Goal: Task Accomplishment & Management: Manage account settings

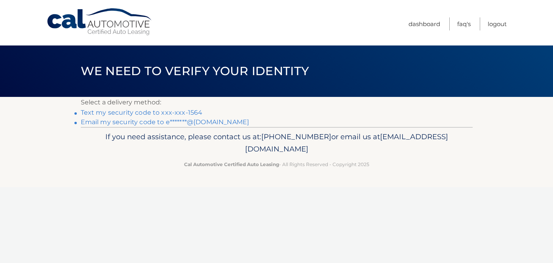
click at [173, 112] on link "Text my security code to xxx-xxx-1564" at bounding box center [142, 113] width 122 height 8
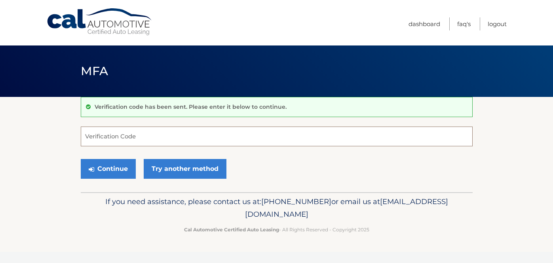
click at [212, 132] on input "Verification Code" at bounding box center [277, 137] width 392 height 20
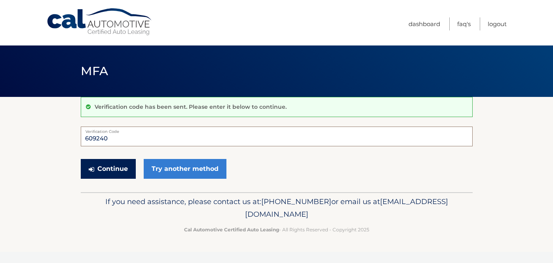
type input "609240"
click at [106, 161] on button "Continue" at bounding box center [108, 169] width 55 height 20
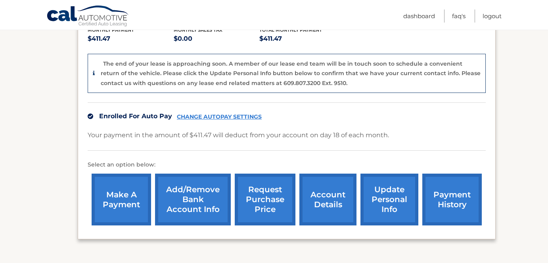
scroll to position [190, 0]
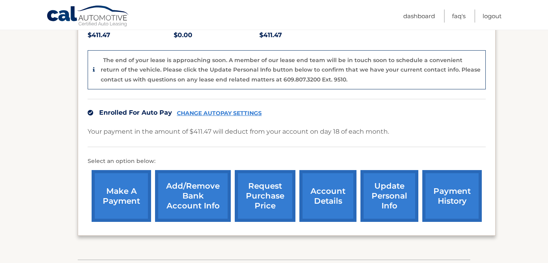
click at [123, 185] on link "make a payment" at bounding box center [121, 196] width 59 height 52
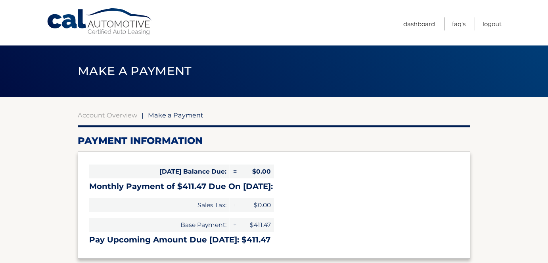
select select "NWIxMTMzYTItMjQzMC00YmUwLTgyZjItNDIxMmIyOGRhOTUz"
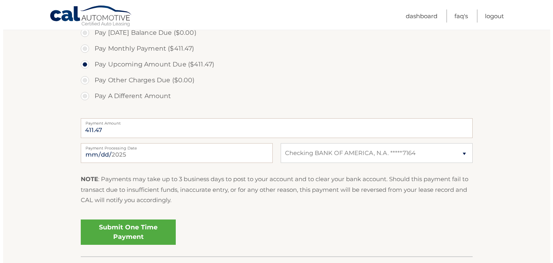
scroll to position [253, 0]
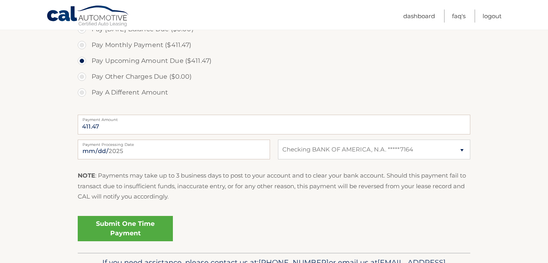
click at [138, 231] on link "Submit One Time Payment" at bounding box center [125, 228] width 95 height 25
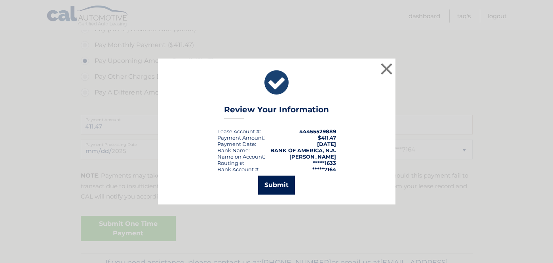
click at [278, 188] on button "Submit" at bounding box center [276, 185] width 37 height 19
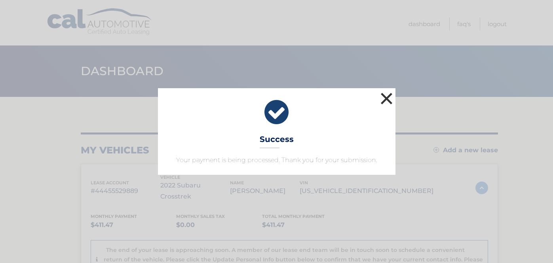
click at [385, 106] on button "×" at bounding box center [387, 99] width 16 height 16
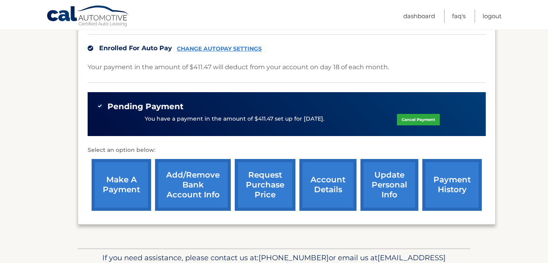
scroll to position [266, 0]
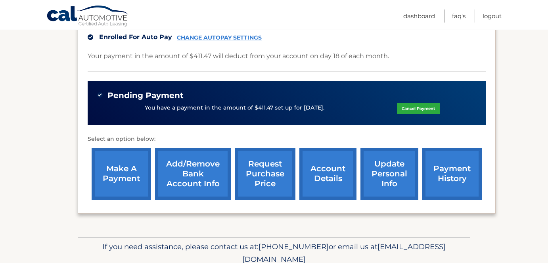
click at [437, 178] on link "payment history" at bounding box center [451, 174] width 59 height 52
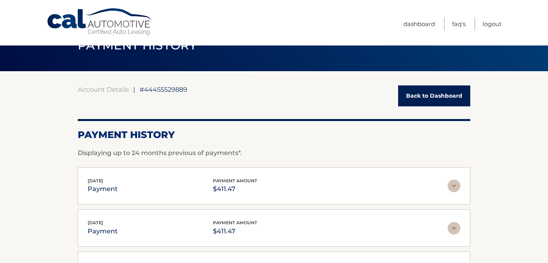
scroll to position [1, 0]
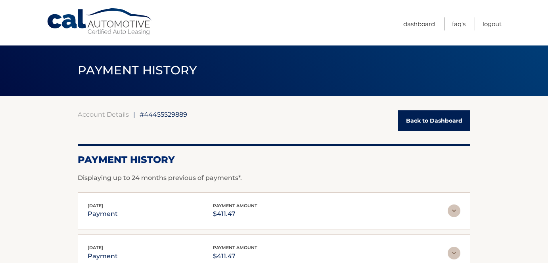
click at [429, 128] on link "Back to Dashboard" at bounding box center [434, 121] width 72 height 21
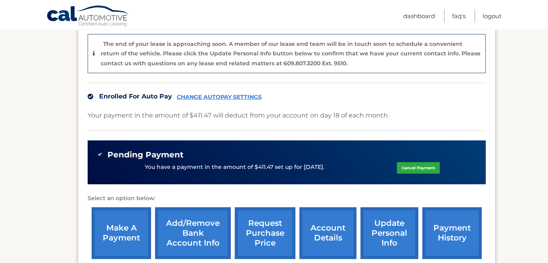
scroll to position [215, 0]
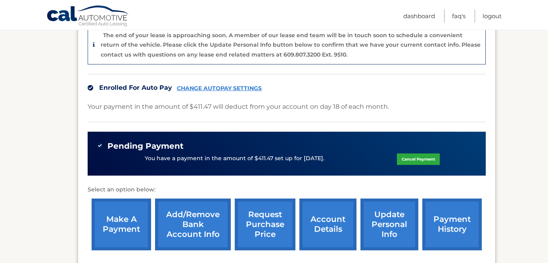
click at [255, 85] on link "CHANGE AUTOPAY SETTINGS" at bounding box center [219, 88] width 85 height 7
click at [321, 212] on link "account details" at bounding box center [327, 225] width 57 height 52
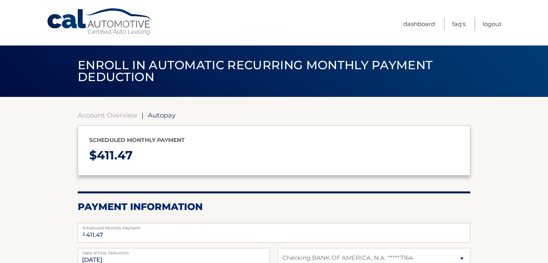
select select "NWIxMTMzYTItMjQzMC00YmUwLTgyZjItNDIxMmIyOGRhOTUz"
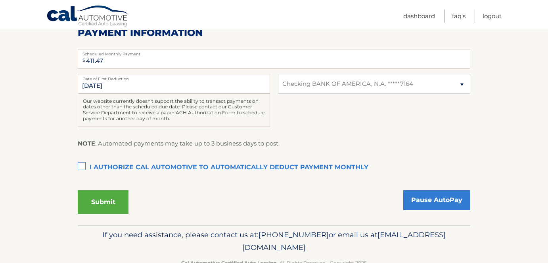
scroll to position [197, 0]
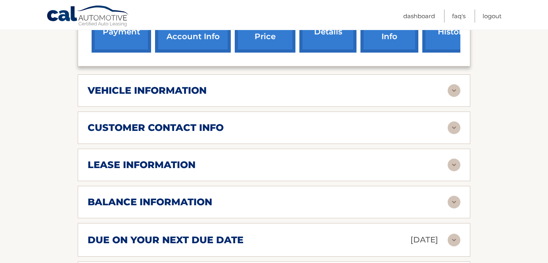
scroll to position [402, 0]
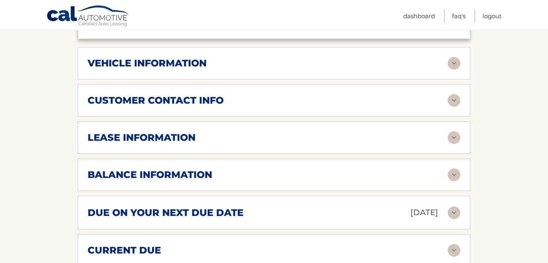
click at [328, 169] on div "balance information" at bounding box center [268, 175] width 360 height 12
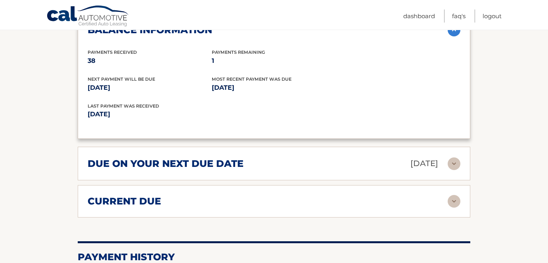
scroll to position [551, 0]
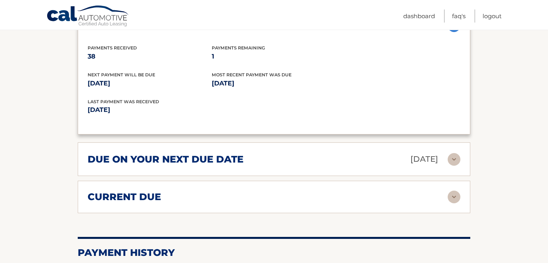
click at [316, 191] on div "current due" at bounding box center [268, 197] width 360 height 12
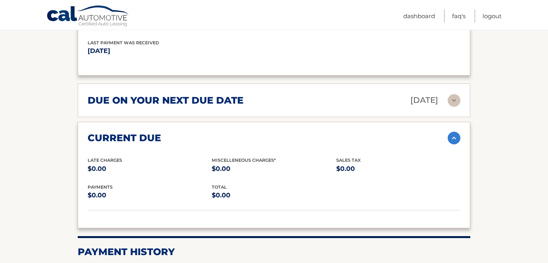
scroll to position [612, 0]
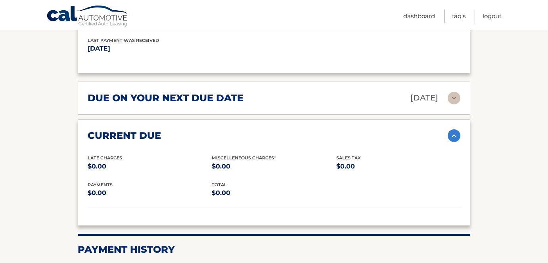
click at [309, 97] on div "due on your next due date Sep 18, 2025 Late Charges $0.00 Miscellaneous Charges…" at bounding box center [274, 98] width 392 height 34
click at [344, 91] on div "due on your next due date Sep 18, 2025" at bounding box center [268, 98] width 360 height 14
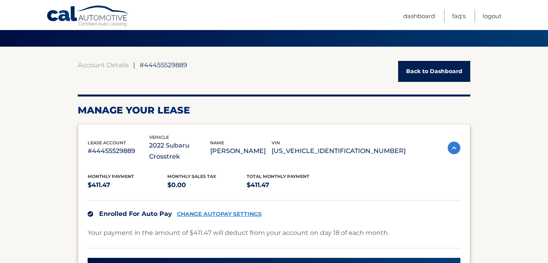
scroll to position [47, 0]
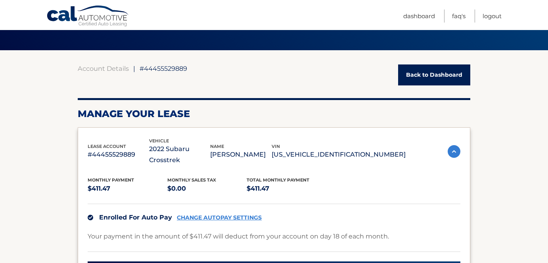
click at [257, 215] on link "CHANGE AUTOPAY SETTINGS" at bounding box center [219, 218] width 85 height 7
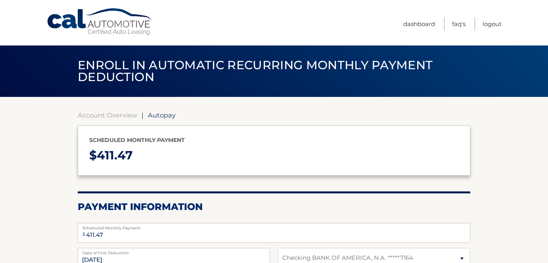
select select "NWIxMTMzYTItMjQzMC00YmUwLTgyZjItNDIxMmIyOGRhOTUz"
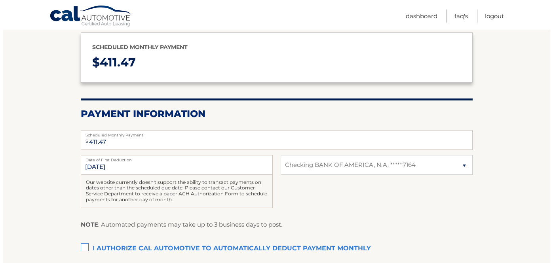
scroll to position [156, 0]
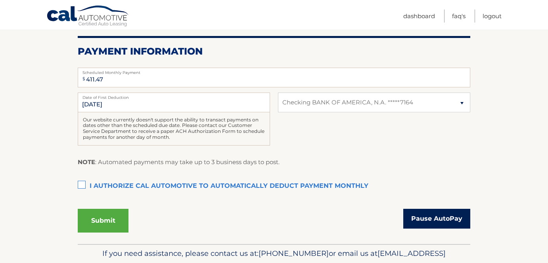
click at [428, 219] on link "Pause AutoPay" at bounding box center [436, 219] width 67 height 20
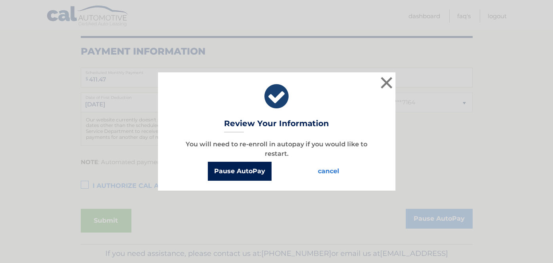
click at [253, 173] on button "Pause AutoPay" at bounding box center [240, 171] width 64 height 19
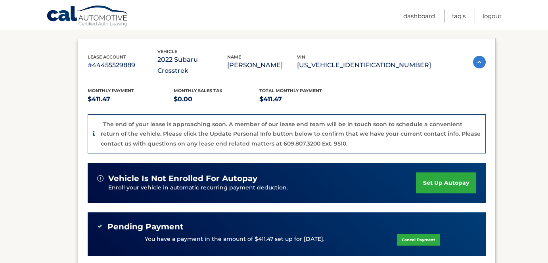
scroll to position [126, 0]
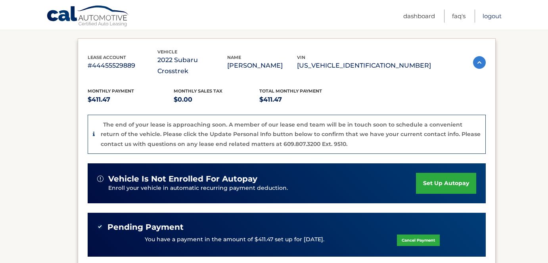
click at [492, 17] on link "Logout" at bounding box center [491, 16] width 19 height 13
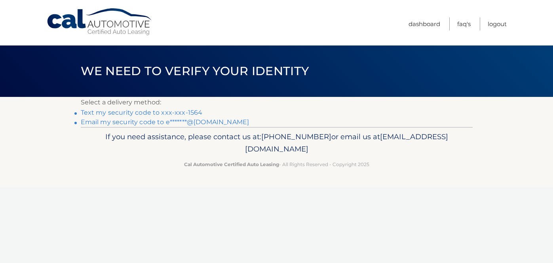
click at [172, 115] on link "Text my security code to xxx-xxx-1564" at bounding box center [142, 113] width 122 height 8
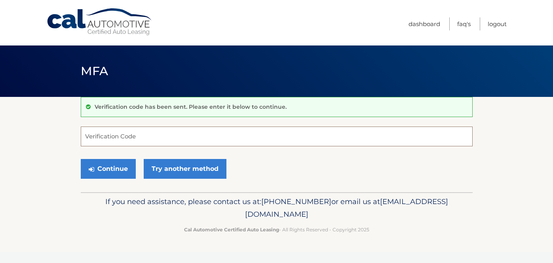
click at [251, 137] on input "Verification Code" at bounding box center [277, 137] width 392 height 20
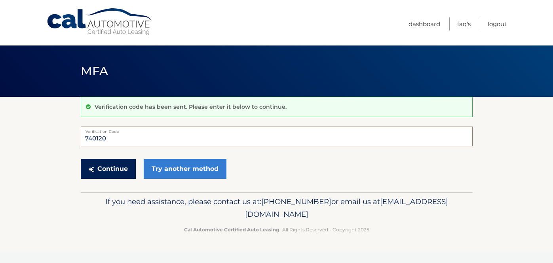
type input "740120"
click at [107, 162] on button "Continue" at bounding box center [108, 169] width 55 height 20
